Goal: Contribute content

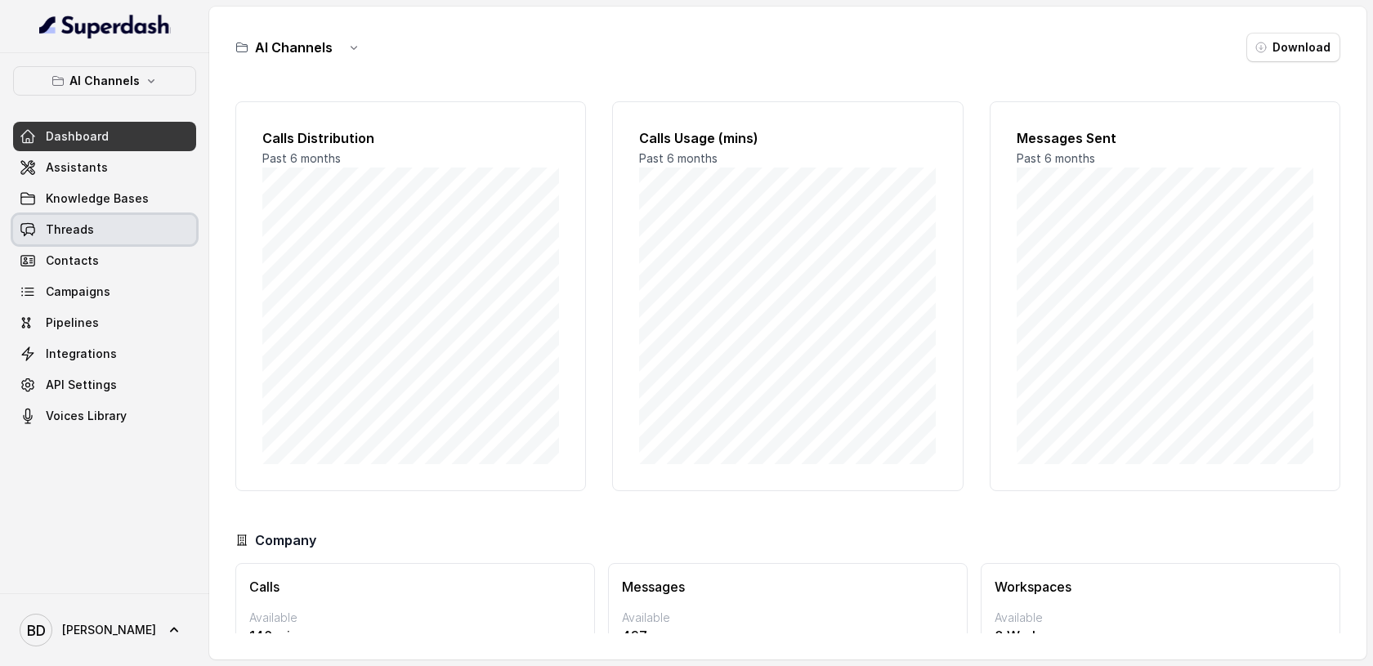
click at [69, 223] on span "Threads" at bounding box center [70, 229] width 48 height 16
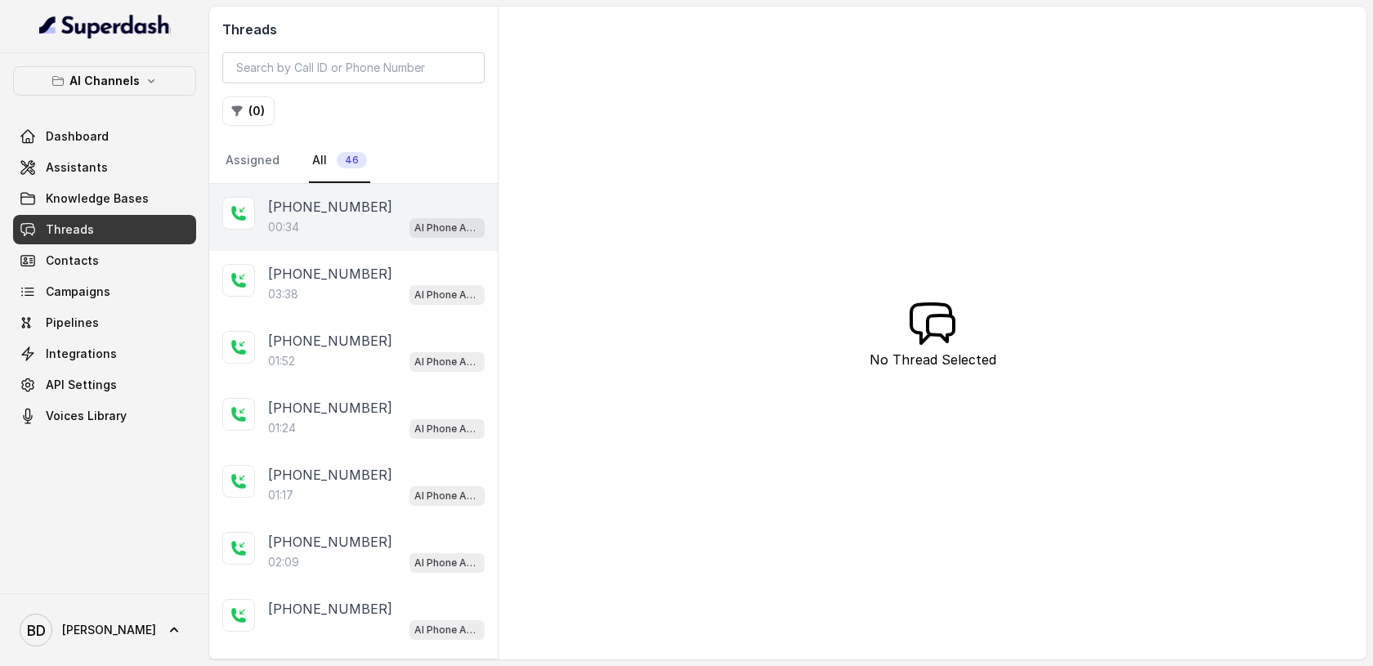
click at [287, 208] on p "[PHONE_NUMBER]" at bounding box center [330, 207] width 124 height 20
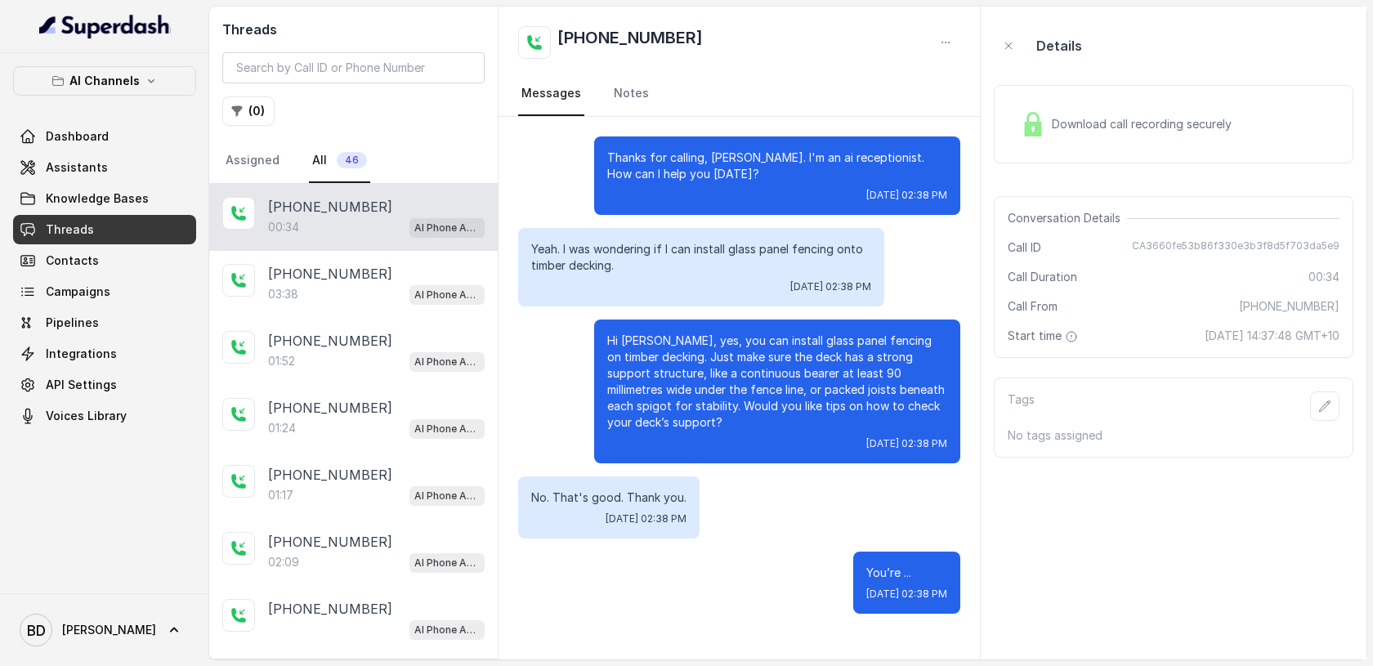
click at [1041, 123] on img at bounding box center [1033, 124] width 25 height 25
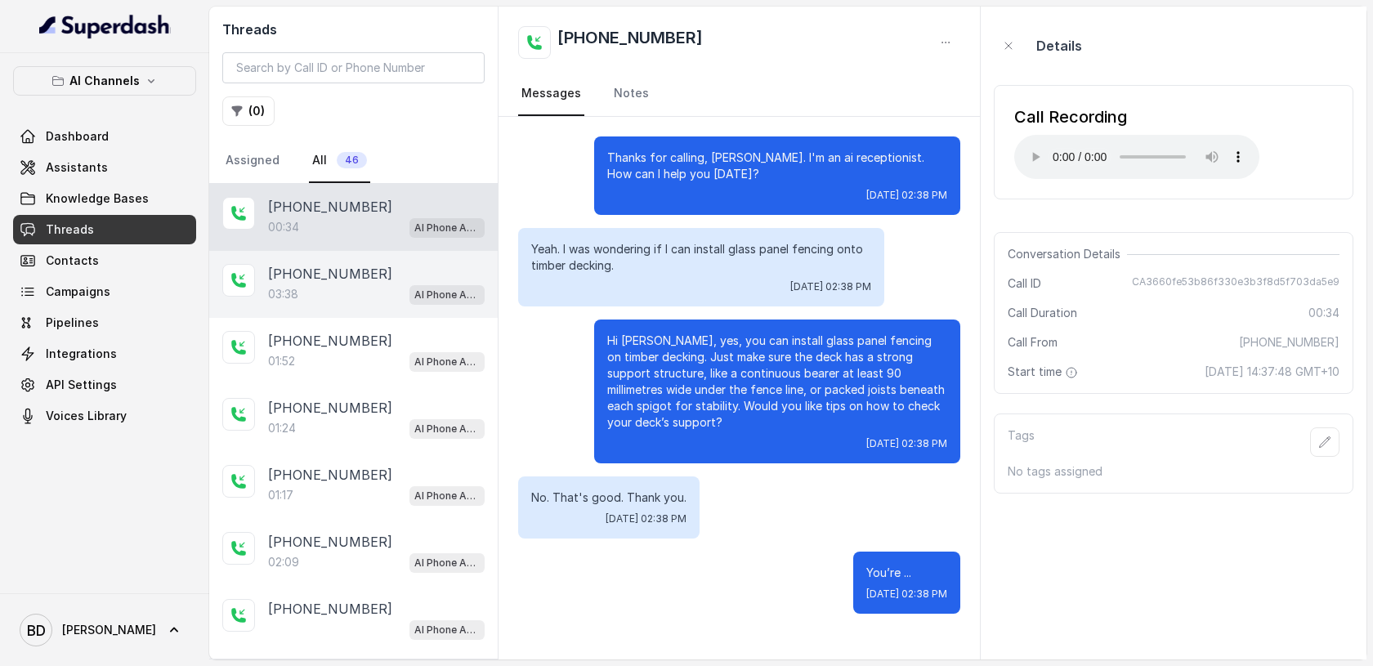
click at [332, 275] on p "[PHONE_NUMBER]" at bounding box center [330, 274] width 124 height 20
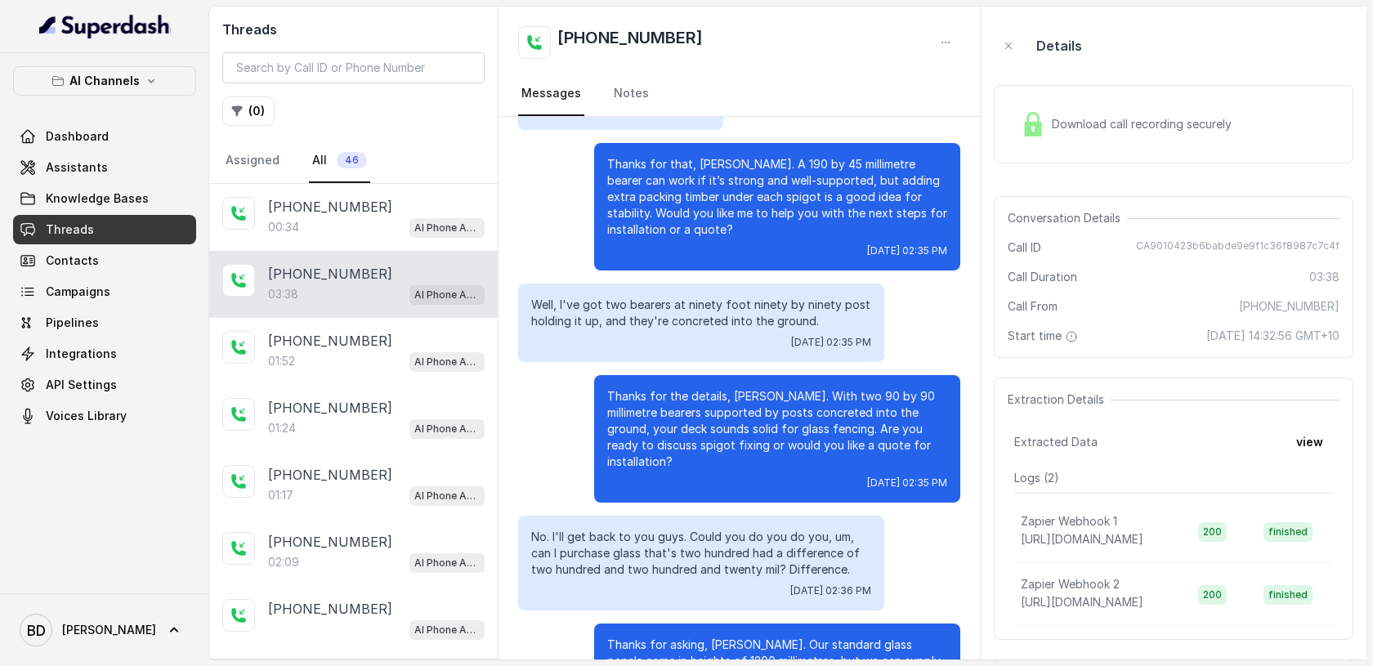
scroll to position [1441, 0]
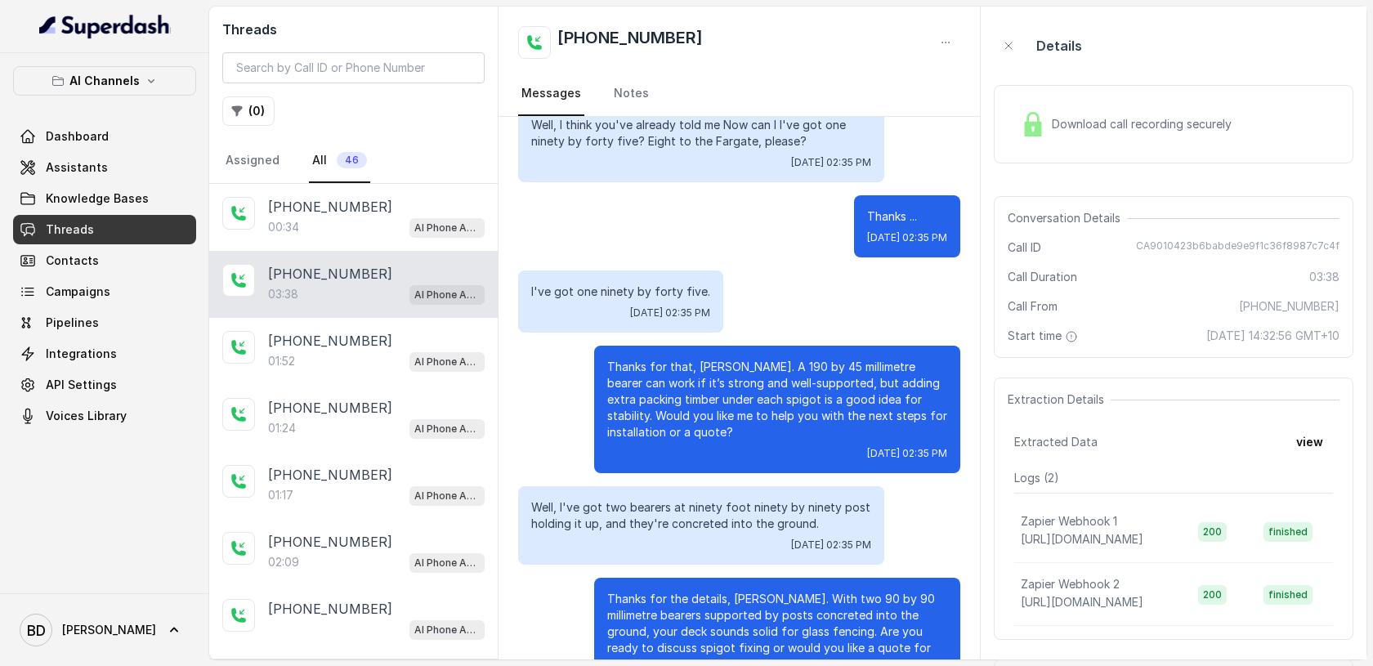
click at [1030, 132] on img at bounding box center [1033, 124] width 25 height 25
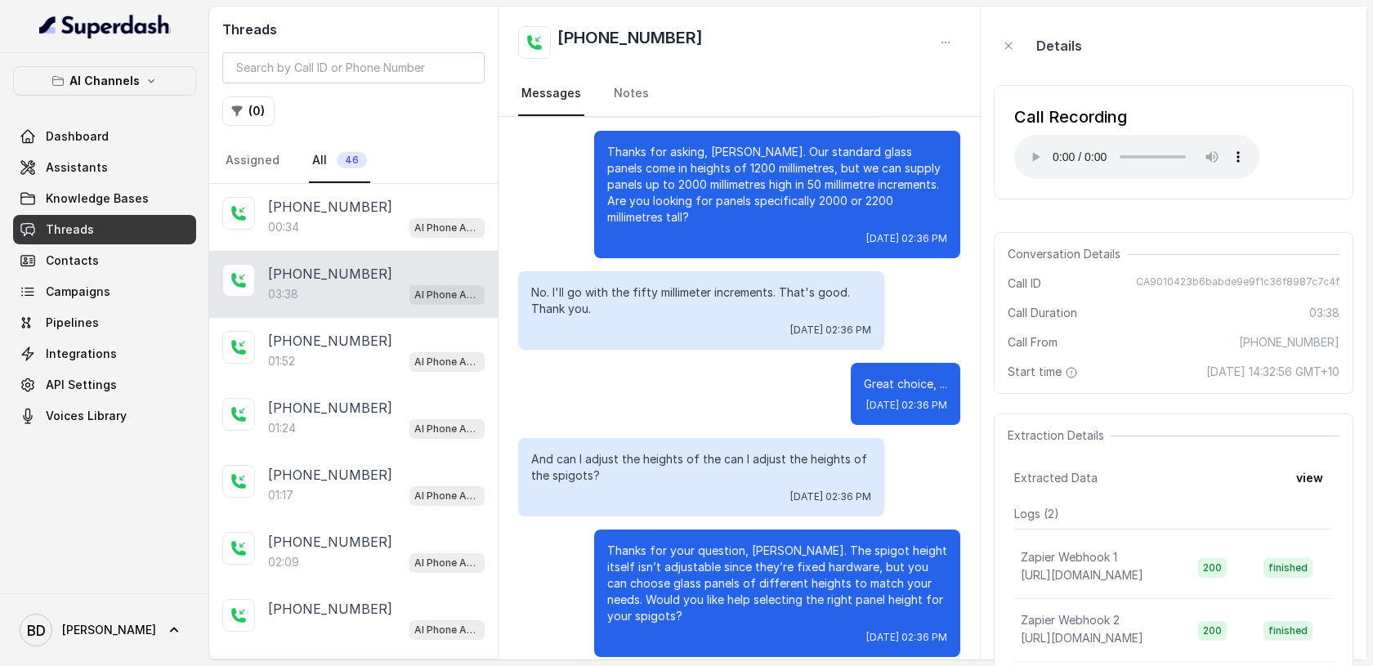
scroll to position [1995, 0]
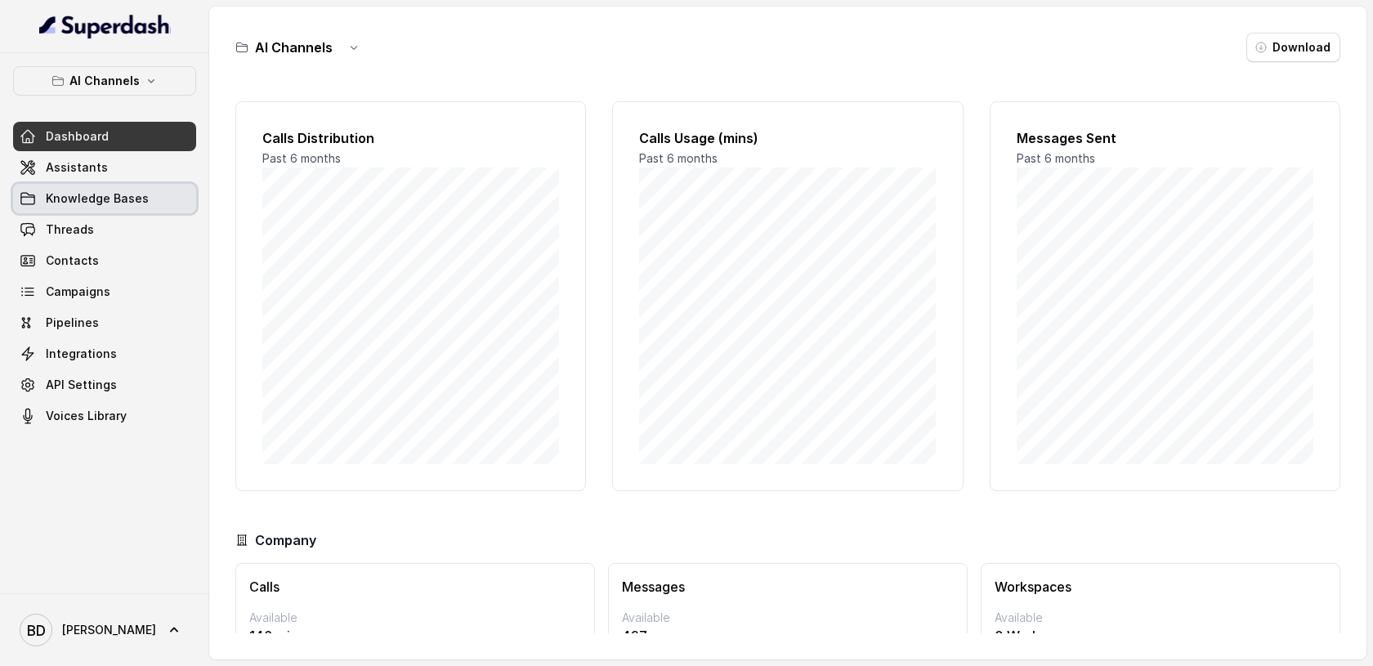
click at [108, 190] on span "Knowledge Bases" at bounding box center [97, 198] width 103 height 16
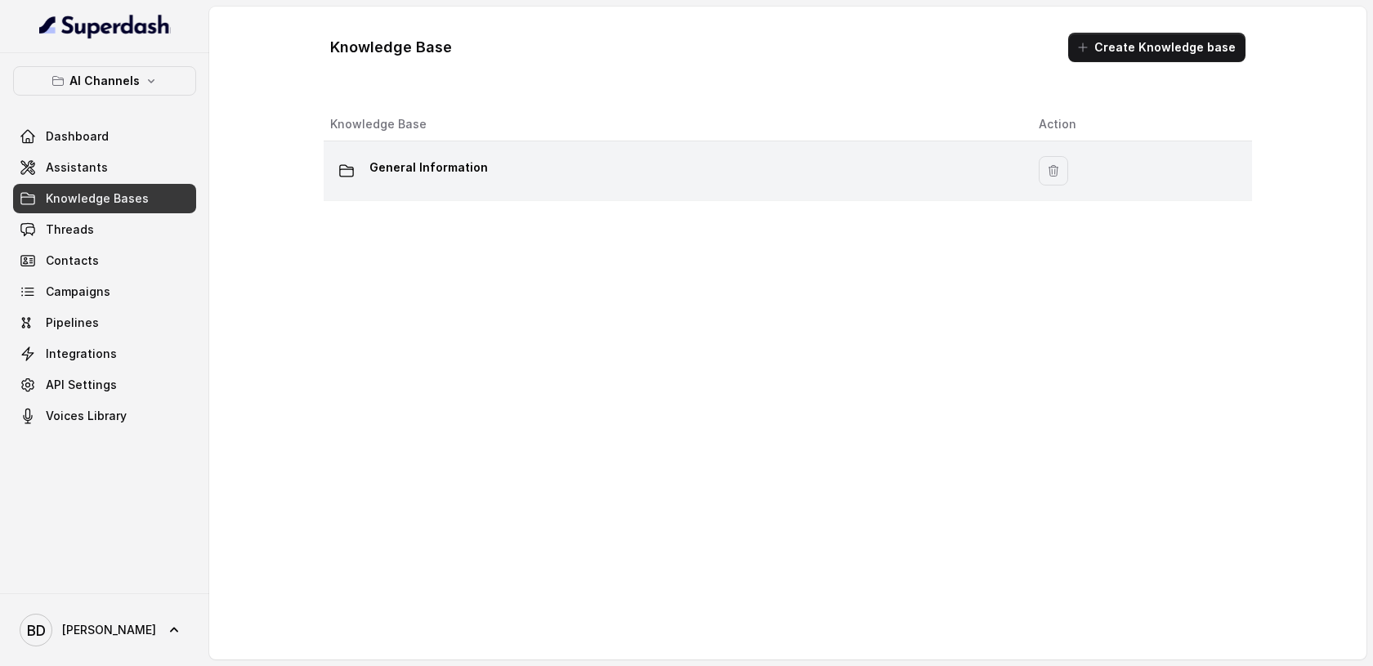
click at [422, 172] on p "General Information" at bounding box center [428, 167] width 118 height 26
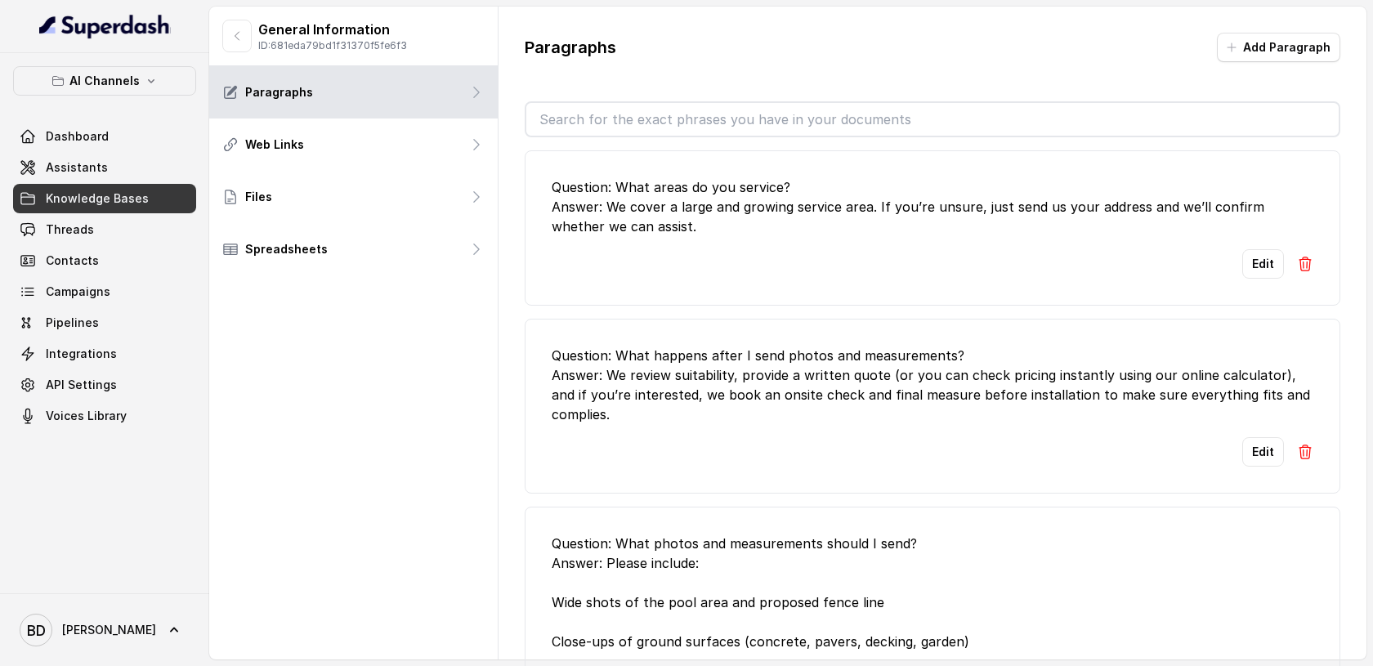
click at [721, 123] on input "text" at bounding box center [932, 119] width 812 height 33
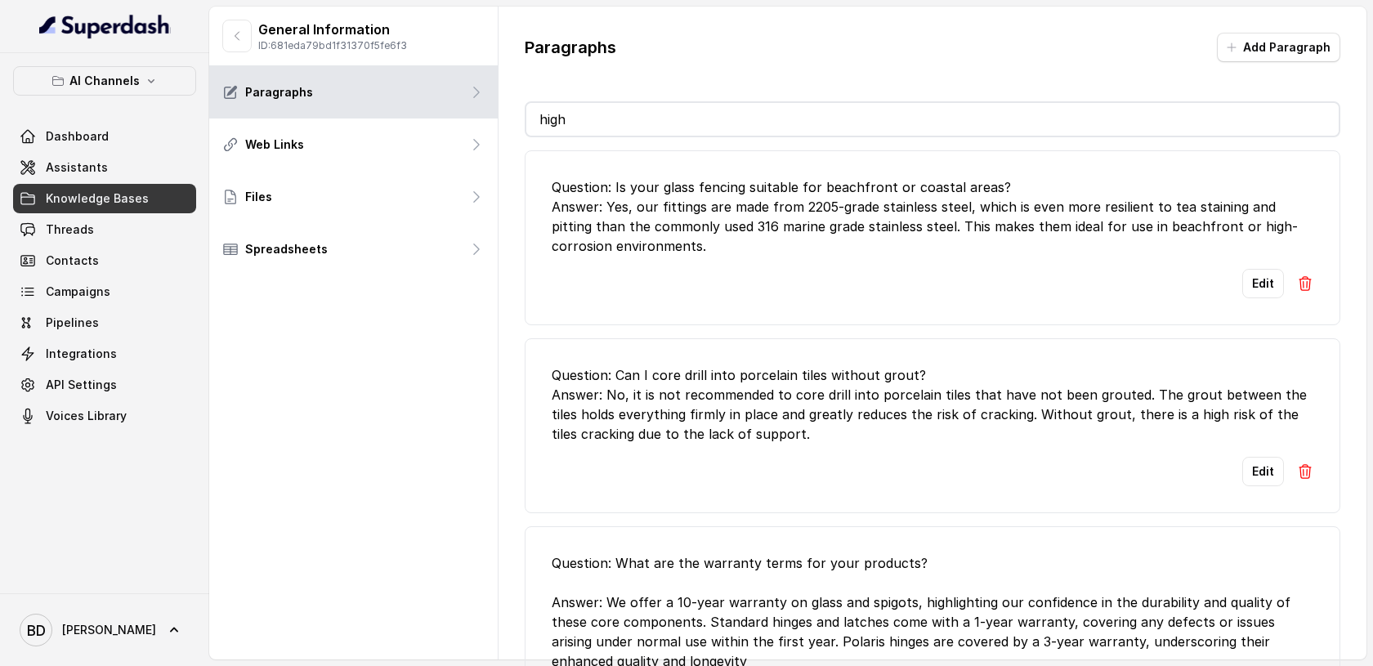
click at [558, 114] on input "high" at bounding box center [932, 119] width 812 height 33
type input "high"
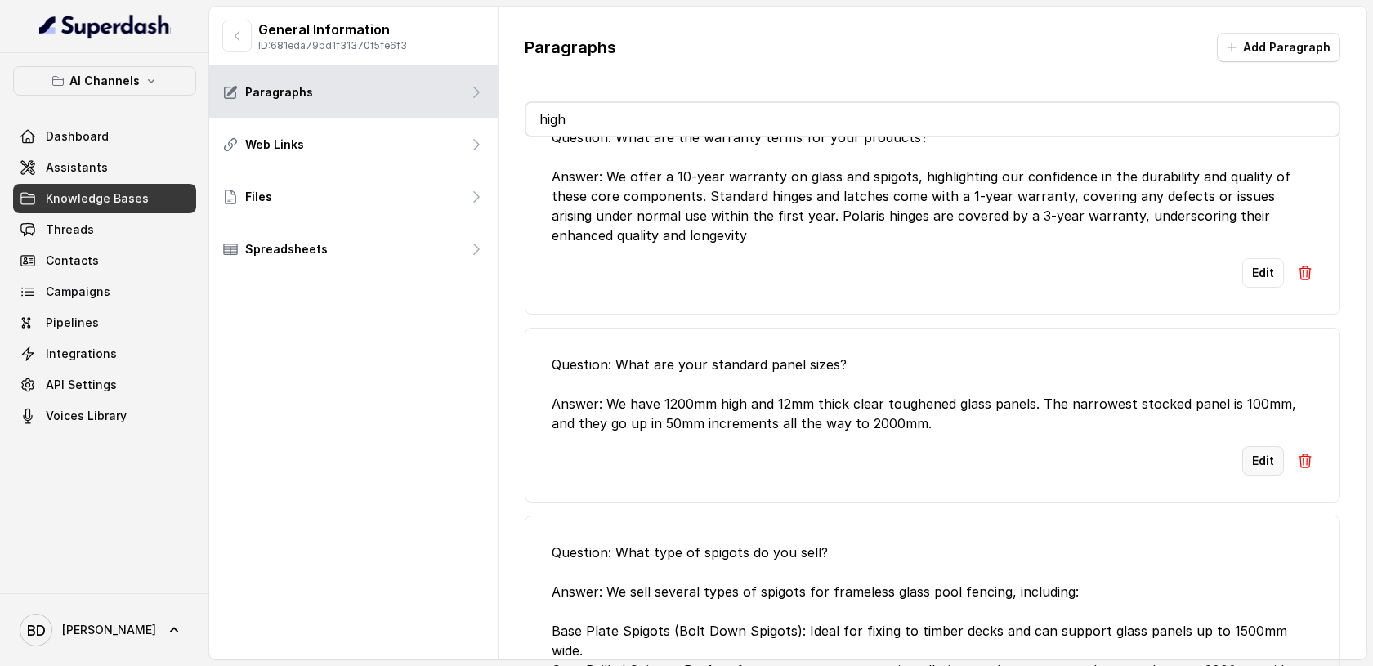
click at [1260, 465] on button "Edit" at bounding box center [1263, 460] width 42 height 29
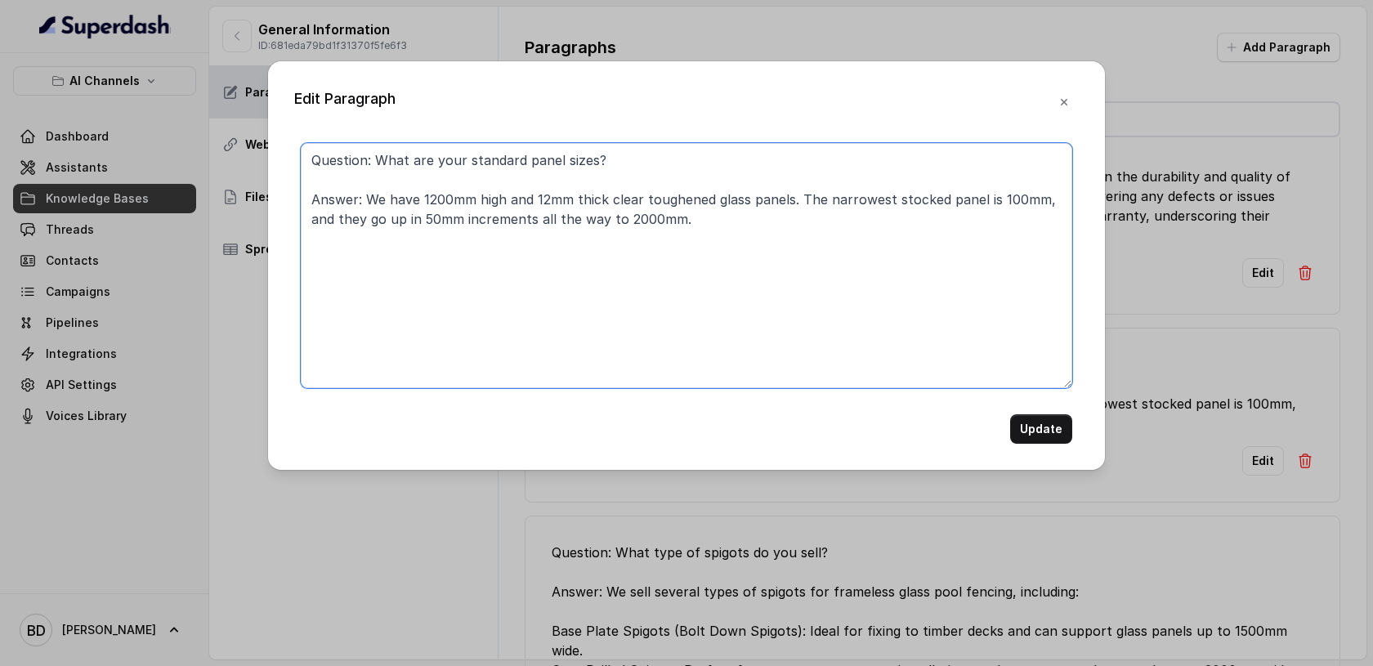
click at [1040, 201] on textarea "Question: What are your standard panel sizes? Answer: We have 1200mm high and 1…" at bounding box center [686, 265] width 771 height 245
click at [714, 221] on textarea "Question: What are your standard panel sizes? Answer: We have 1200mm high and 1…" at bounding box center [686, 265] width 771 height 245
type textarea "Question: What are your standard panel sizes? Answer: We have 1200mm high and 1…"
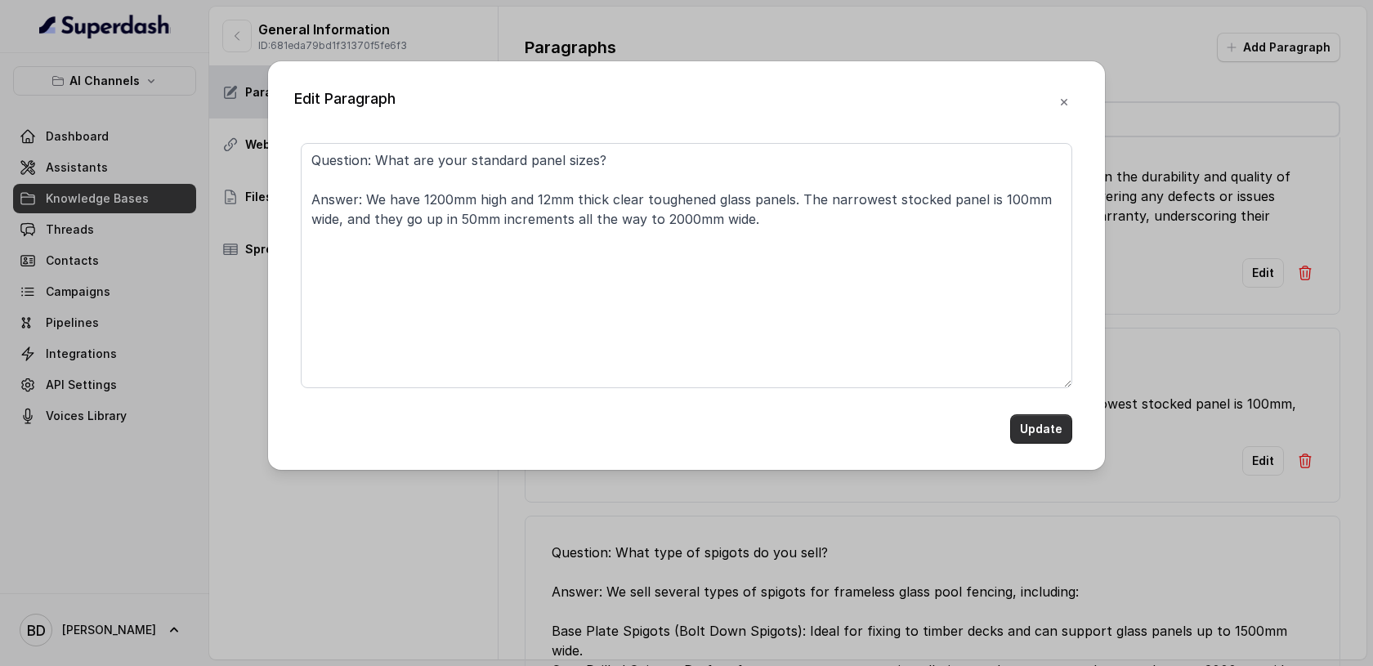
click at [1026, 427] on button "Update" at bounding box center [1041, 428] width 62 height 29
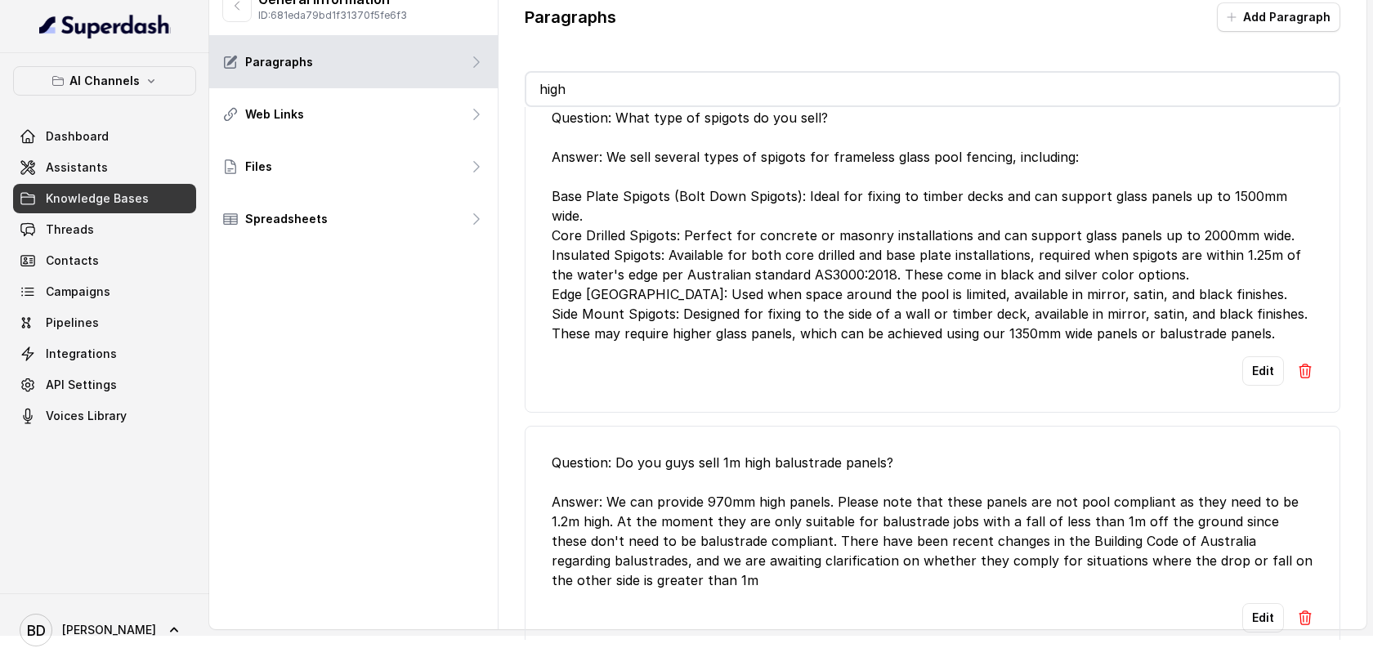
scroll to position [0, 0]
